Goal: Communication & Community: Answer question/provide support

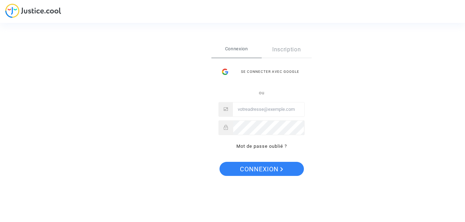
click at [261, 109] on input "Email" at bounding box center [268, 109] width 71 height 14
type input "duquesne.jose@yahoo.fr"
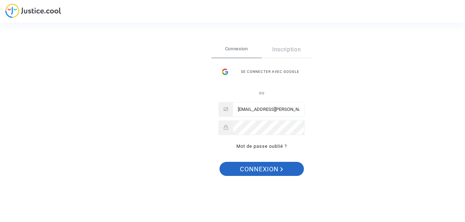
click at [251, 168] on span "Connexion" at bounding box center [261, 169] width 43 height 15
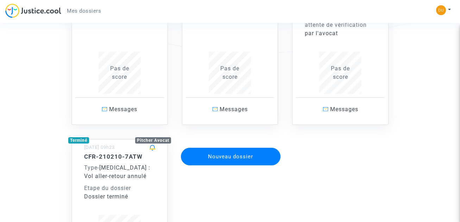
scroll to position [176, 0]
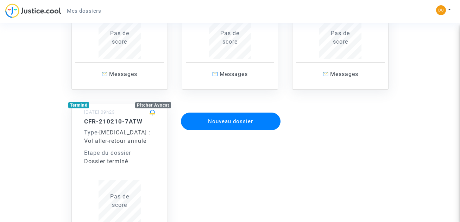
click at [232, 119] on button "Nouveau dossier" at bounding box center [231, 122] width 100 height 18
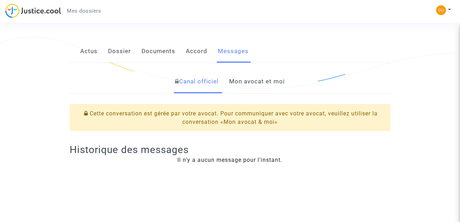
scroll to position [141, 0]
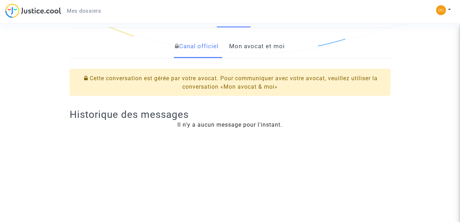
click at [262, 45] on link "Mon avocat et moi" at bounding box center [257, 46] width 56 height 23
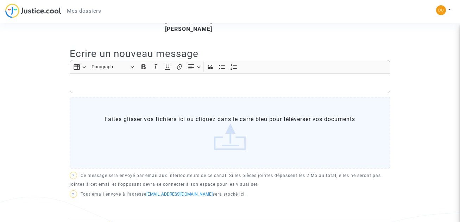
scroll to position [211, 0]
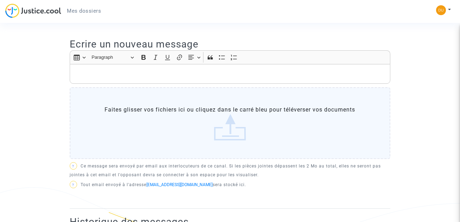
click at [86, 72] on p "Rich Text Editor, main" at bounding box center [229, 74] width 313 height 9
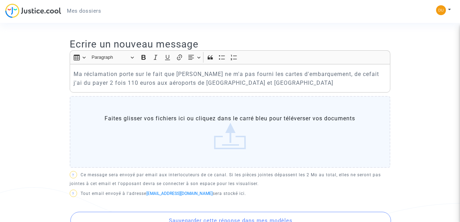
click at [226, 135] on label "Faites glisser vos fichiers ici ou cliquez dans le carré bleu pour téléverser v…" at bounding box center [230, 132] width 320 height 72
click at [0, 0] on input "Faites glisser vos fichiers ici ou cliquez dans le carré bleu pour téléverser v…" at bounding box center [0, 0] width 0 height 0
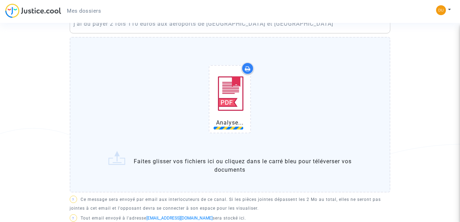
scroll to position [281, 0]
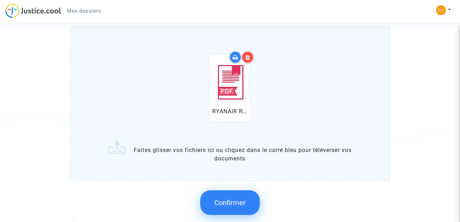
click at [233, 202] on span "Confirmer" at bounding box center [229, 202] width 31 height 8
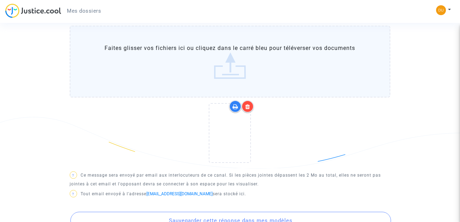
scroll to position [352, 0]
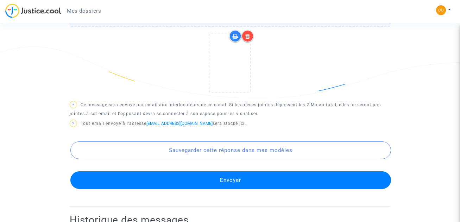
click at [231, 176] on button "Envoyer" at bounding box center [230, 180] width 320 height 18
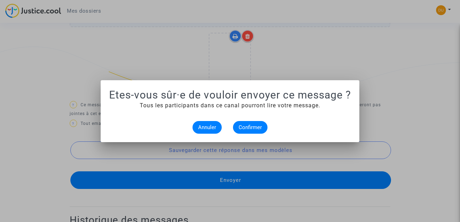
scroll to position [0, 0]
click at [248, 126] on span "Confirmer" at bounding box center [249, 127] width 23 height 6
